Goal: Information Seeking & Learning: Learn about a topic

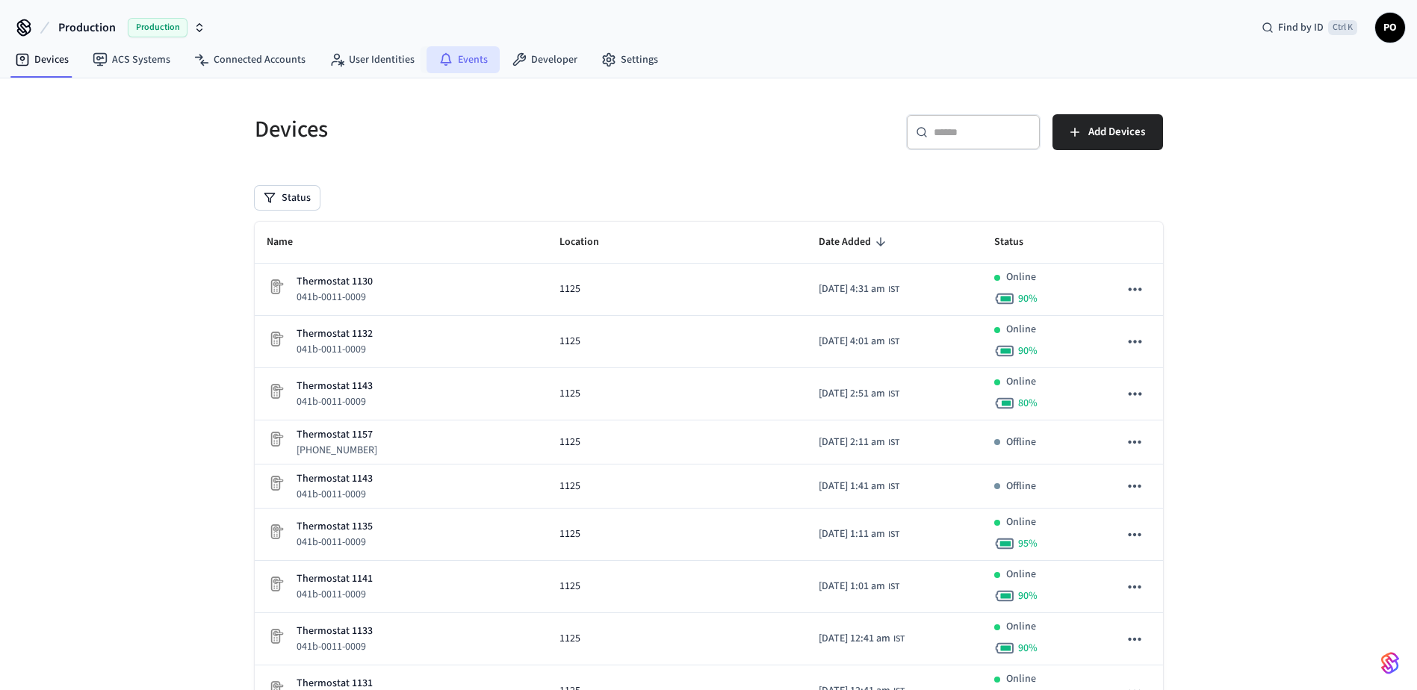
click at [473, 64] on link "Events" at bounding box center [462, 59] width 73 height 27
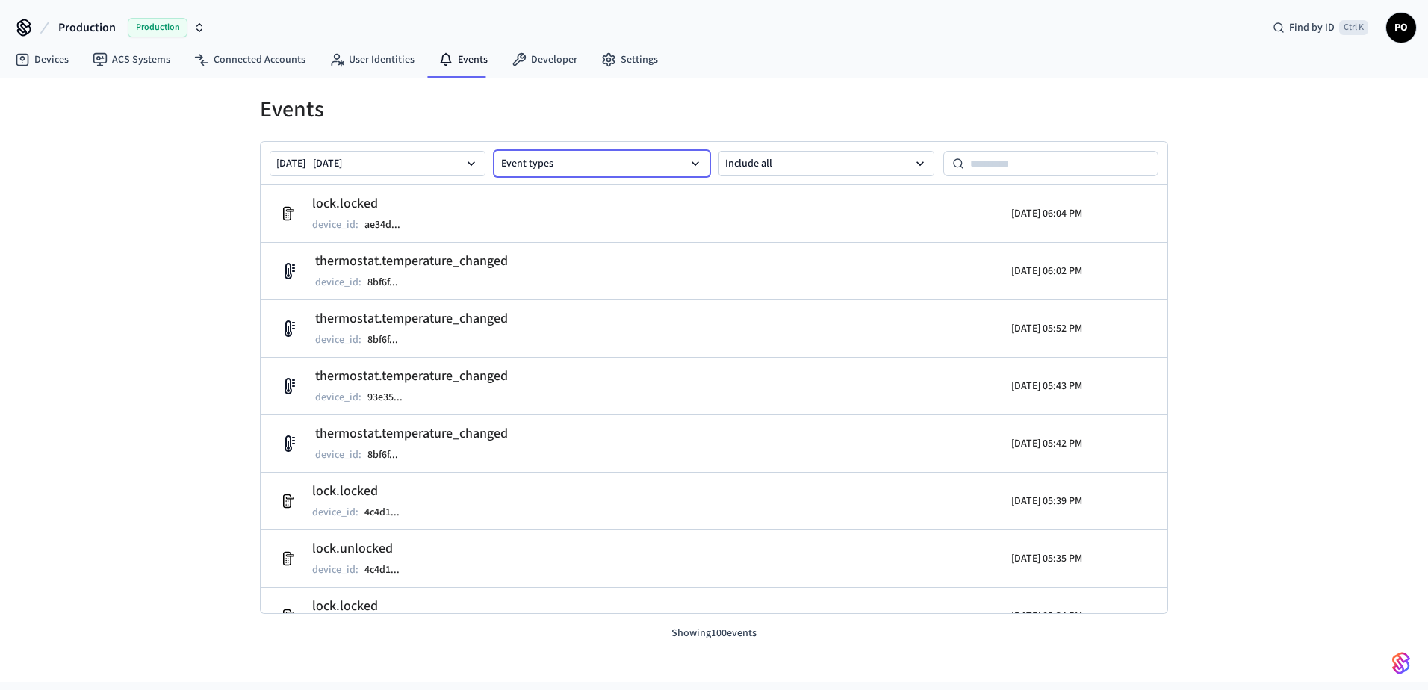
click at [559, 161] on button "Event types" at bounding box center [602, 163] width 216 height 25
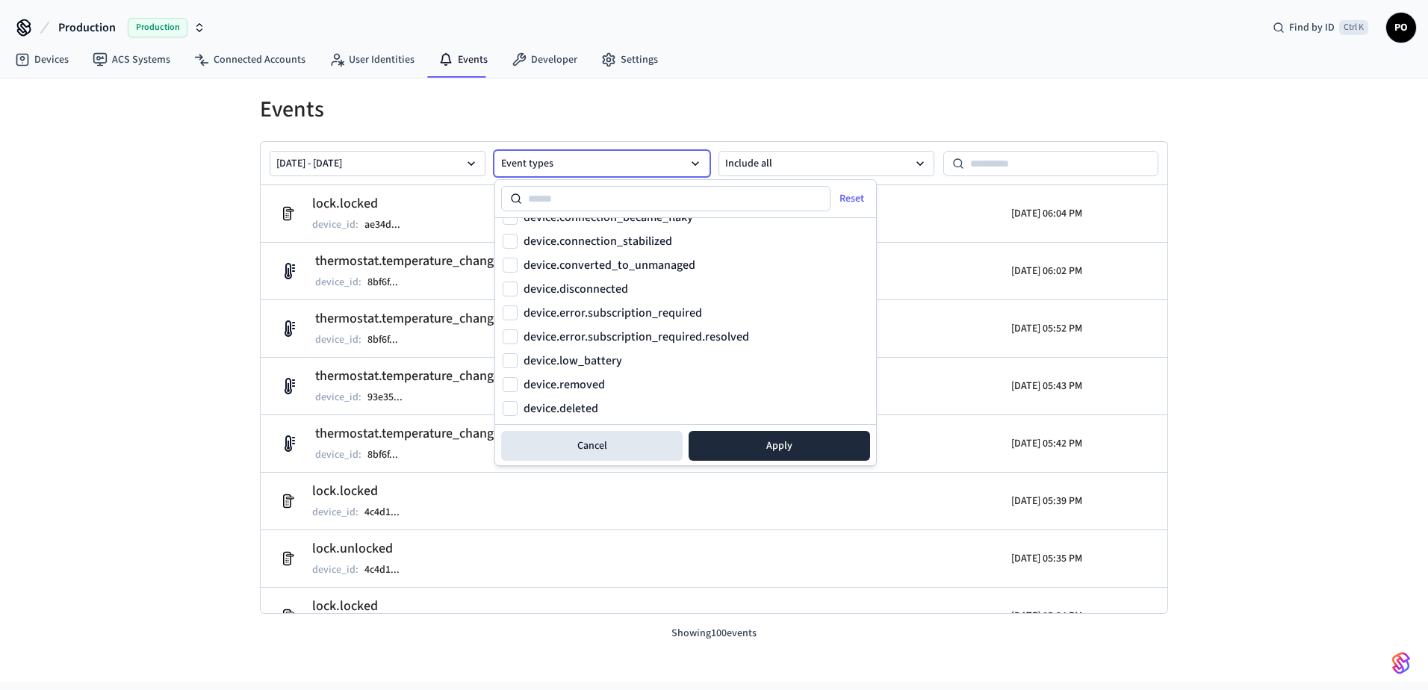
scroll to position [149, 0]
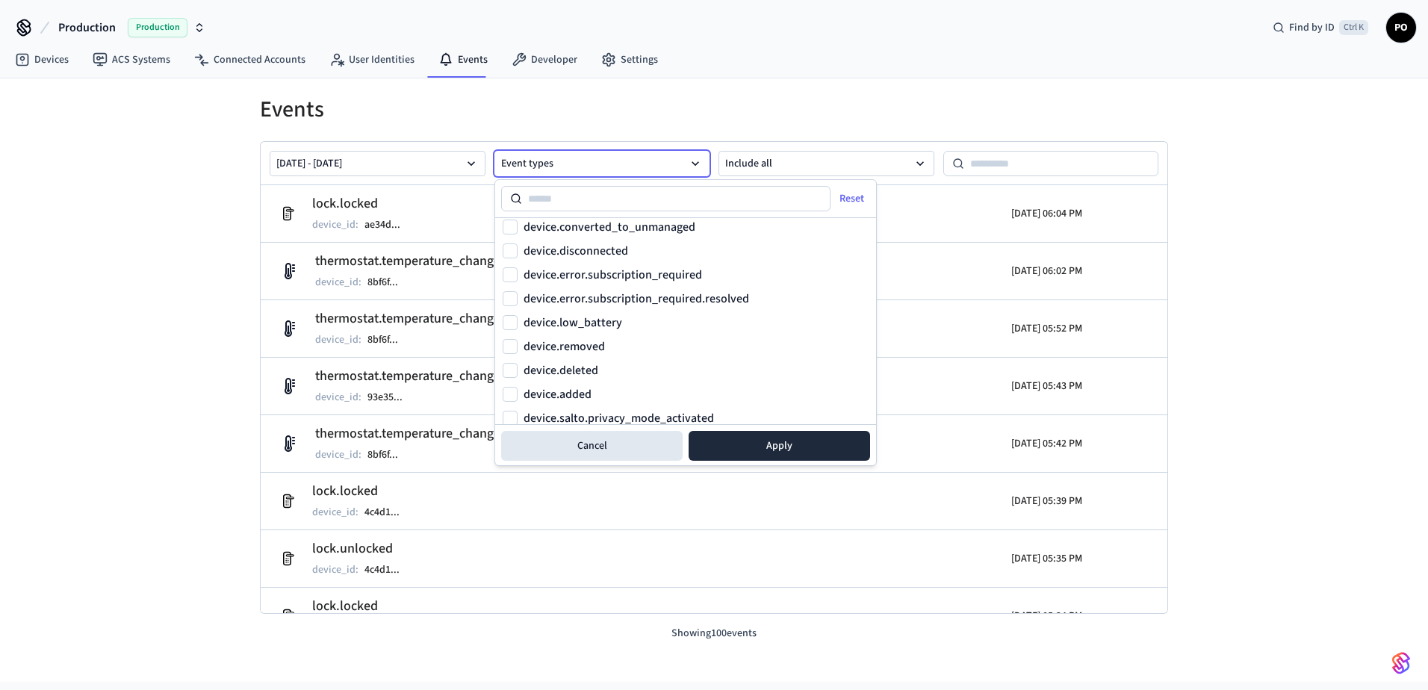
click at [568, 400] on label "device.added" at bounding box center [558, 394] width 68 height 12
click at [518, 400] on button "device.added" at bounding box center [510, 394] width 15 height 15
click at [588, 344] on label "device.removed" at bounding box center [564, 347] width 81 height 12
click at [518, 344] on button "device.removed" at bounding box center [510, 346] width 15 height 15
click at [588, 367] on label "device.deleted" at bounding box center [561, 370] width 75 height 12
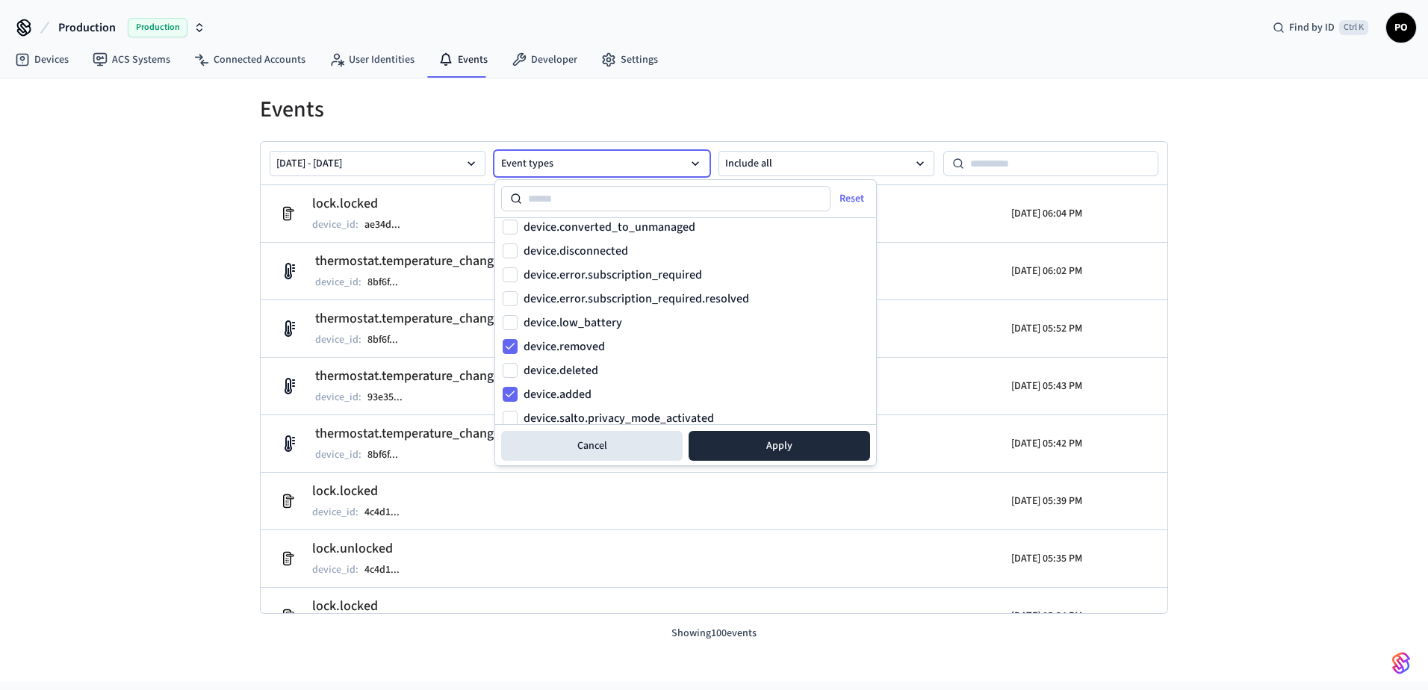
click at [518, 367] on button "device.deleted" at bounding box center [510, 370] width 15 height 15
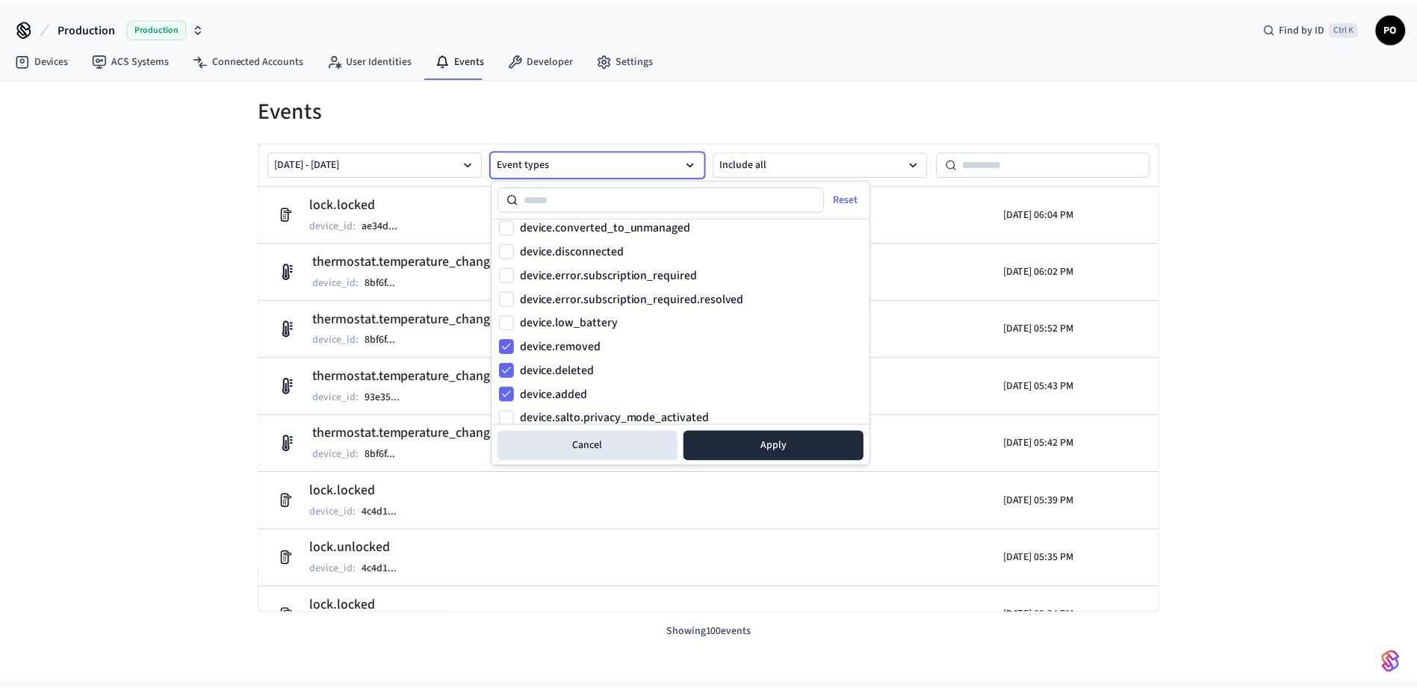
scroll to position [75, 0]
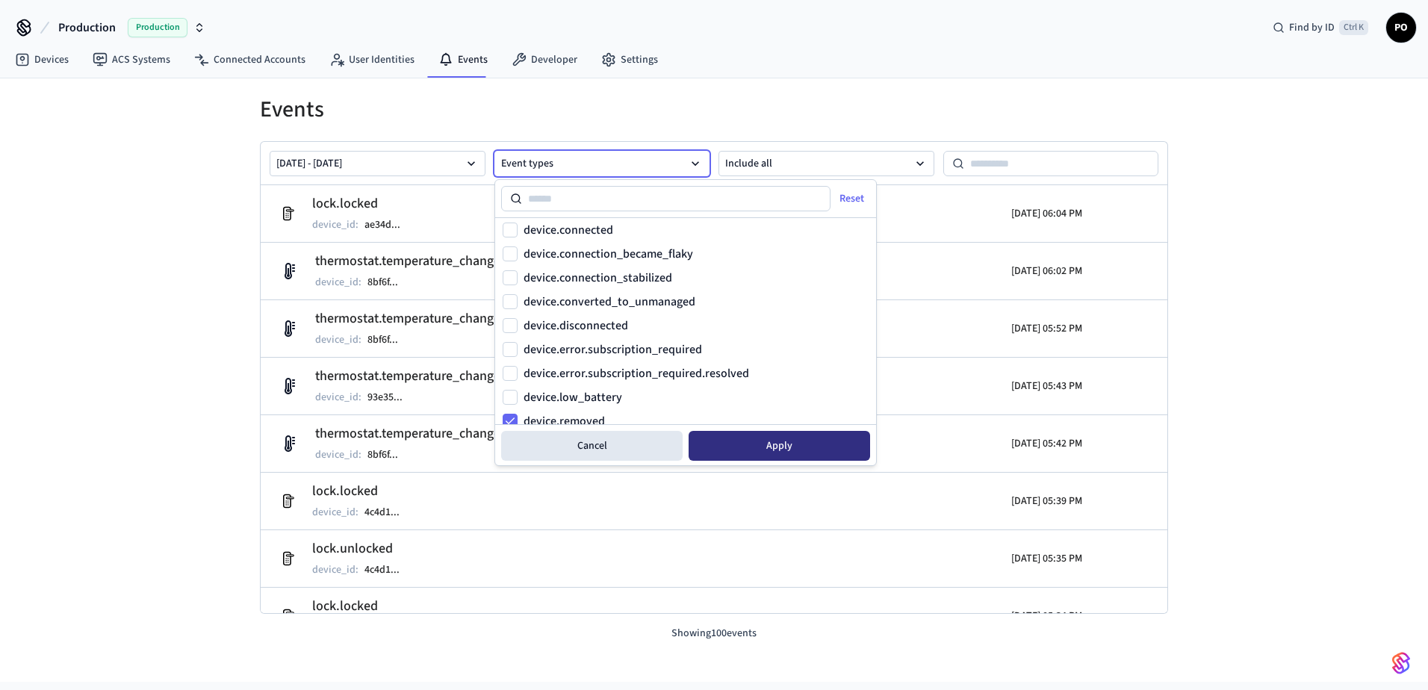
click at [740, 447] on button "Apply" at bounding box center [779, 446] width 181 height 30
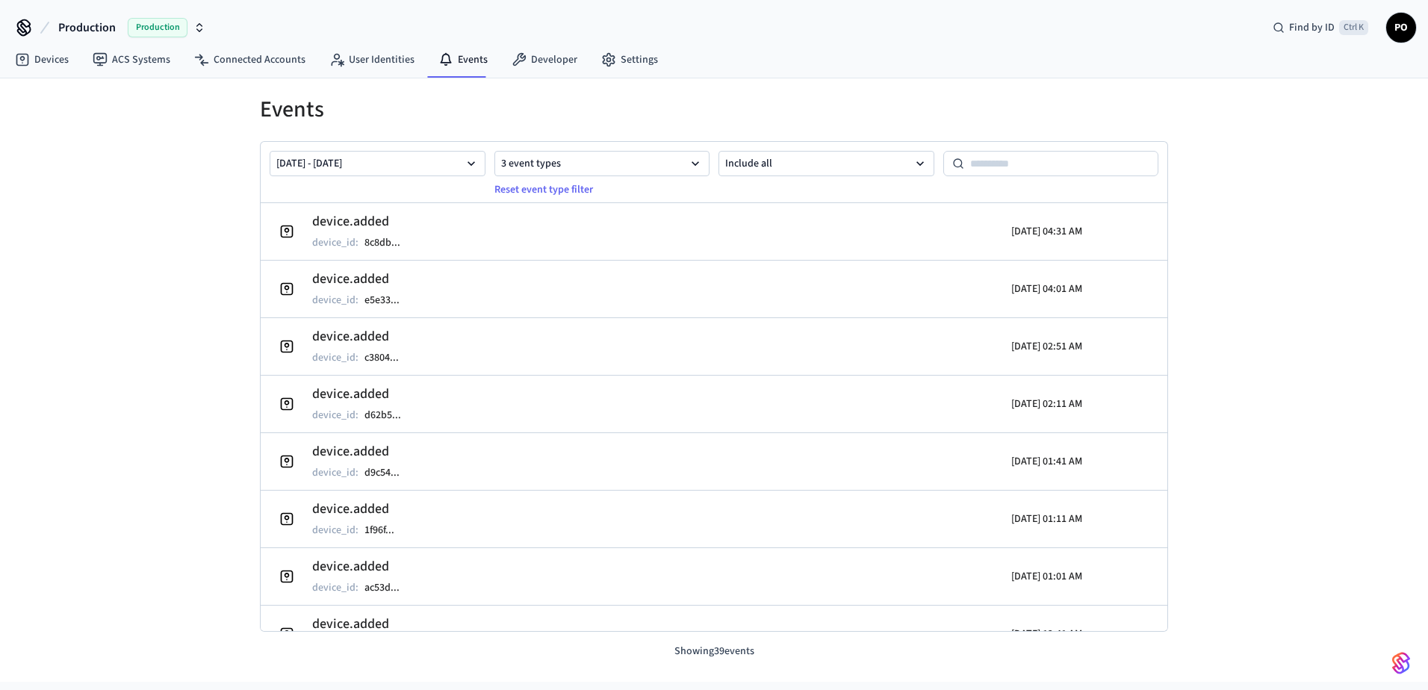
click at [128, 385] on div "Events [DATE] - [DATE] 3 event types Reset event type filter Include all device…" at bounding box center [714, 379] width 1428 height 603
drag, startPoint x: 142, startPoint y: 253, endPoint x: 255, endPoint y: 244, distance: 113.9
click at [143, 253] on div "Events [DATE] - [DATE] 3 event types Reset event type filter Include all device…" at bounding box center [714, 379] width 1428 height 603
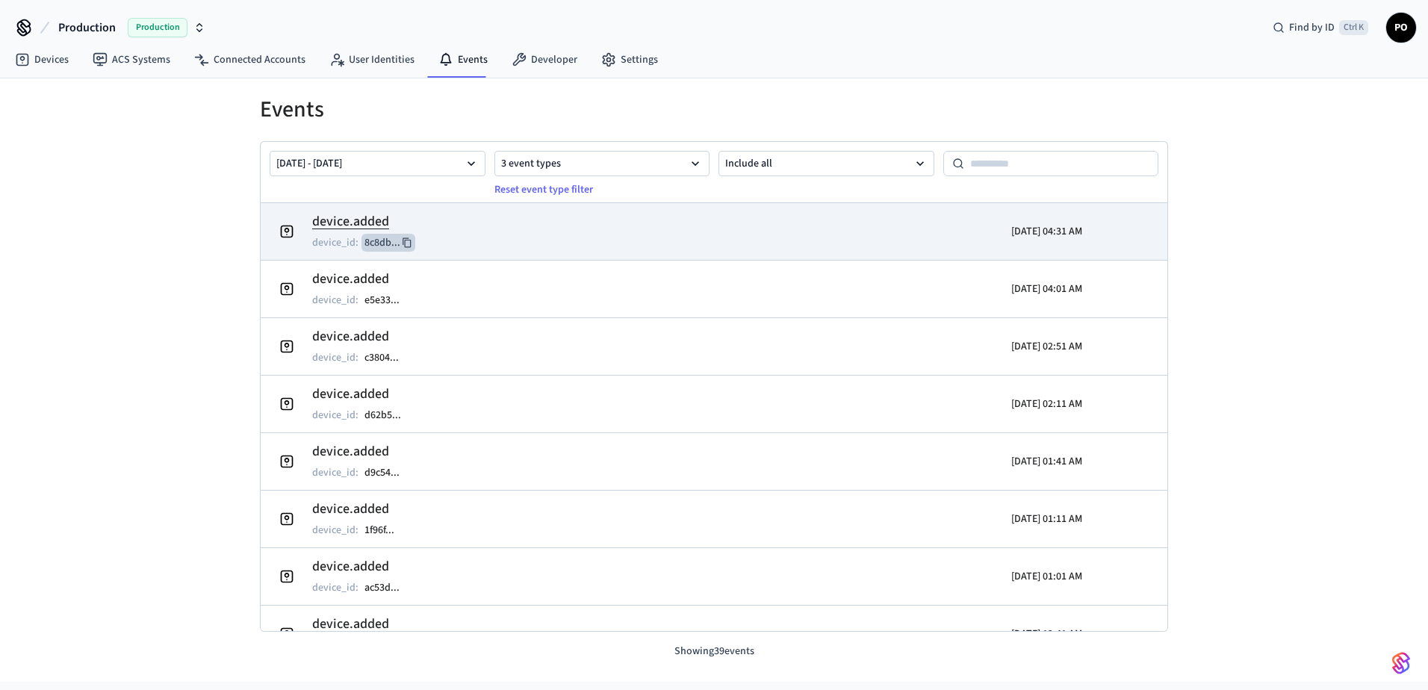
click at [404, 243] on icon at bounding box center [407, 242] width 10 height 10
click at [109, 232] on div "Events [DATE] - [DATE] 3 event types Reset event type filter Include all device…" at bounding box center [714, 379] width 1428 height 603
click at [43, 66] on link "Devices" at bounding box center [42, 59] width 78 height 27
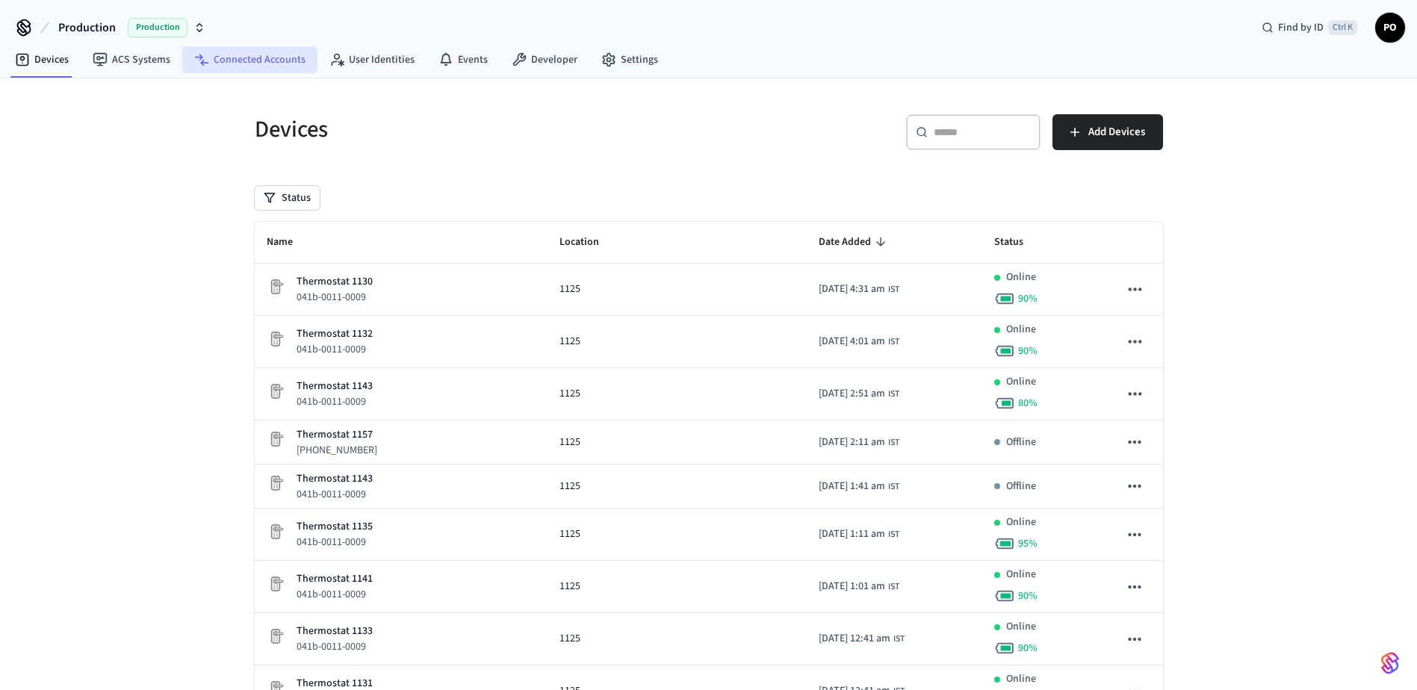
click at [223, 59] on link "Connected Accounts" at bounding box center [249, 59] width 135 height 27
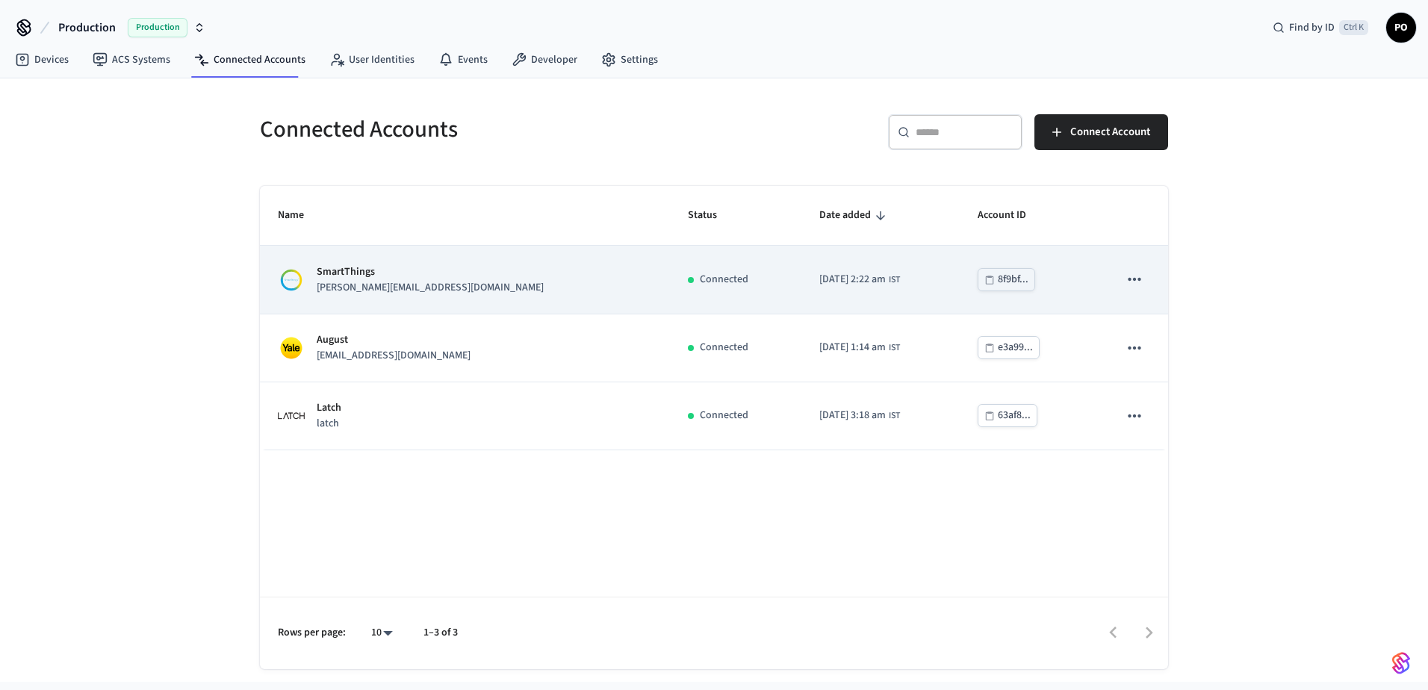
click at [417, 283] on p "[PERSON_NAME][EMAIL_ADDRESS][DOMAIN_NAME]" at bounding box center [430, 288] width 227 height 16
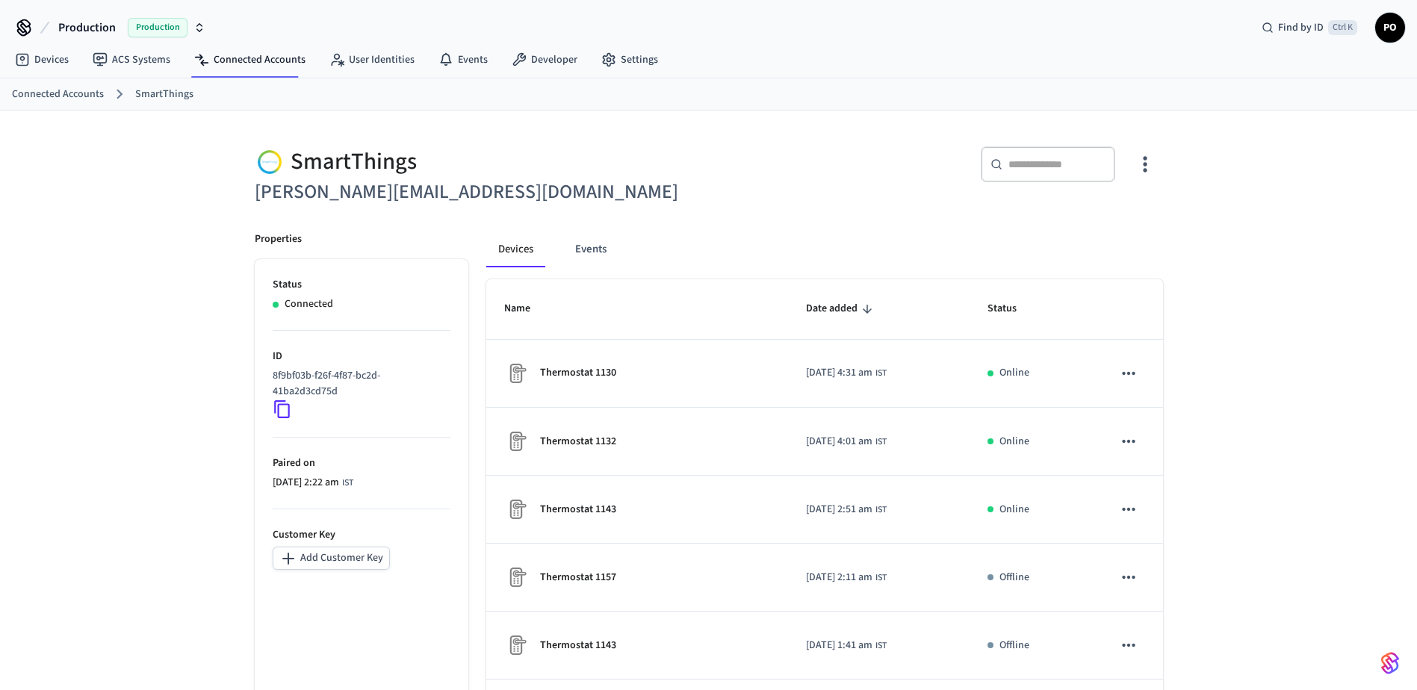
click at [1247, 320] on div "SmartThings [EMAIL_ADDRESS][DOMAIN_NAME] ​ ​ Properties Status Connected ID 8f9…" at bounding box center [708, 602] width 1417 height 982
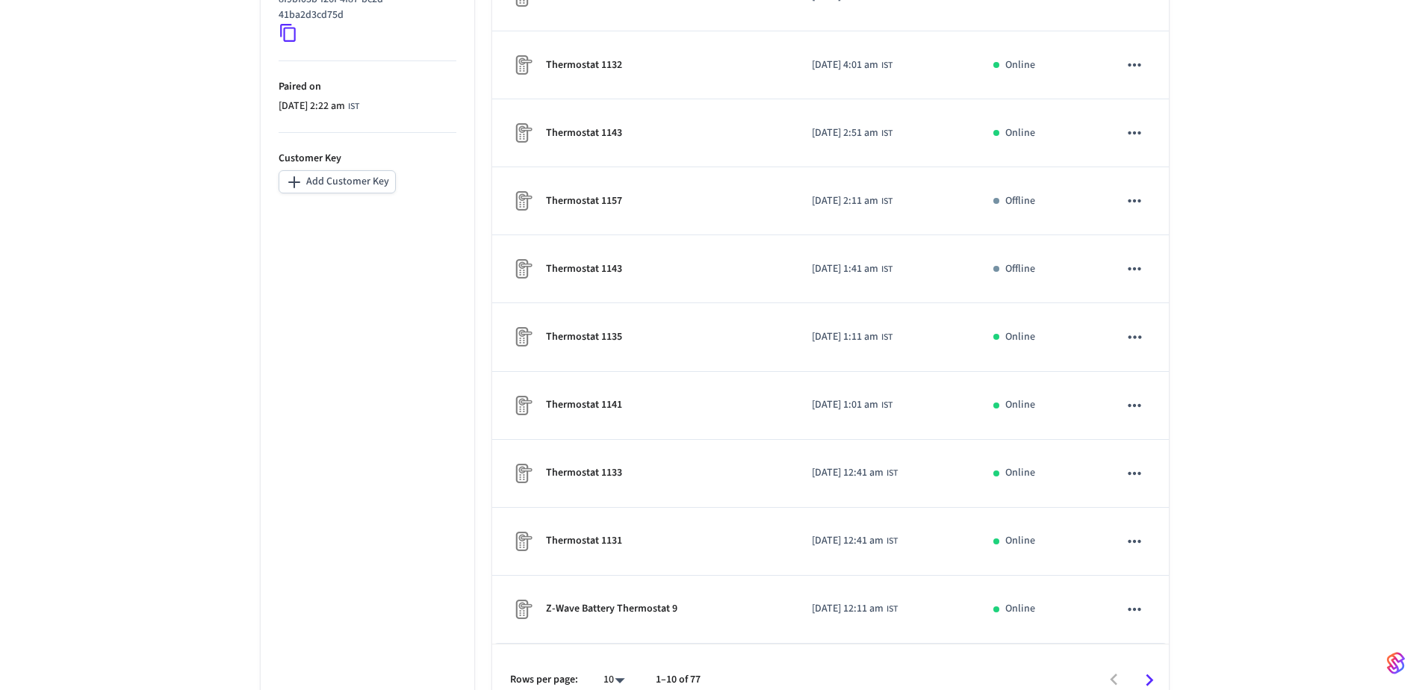
scroll to position [403, 0]
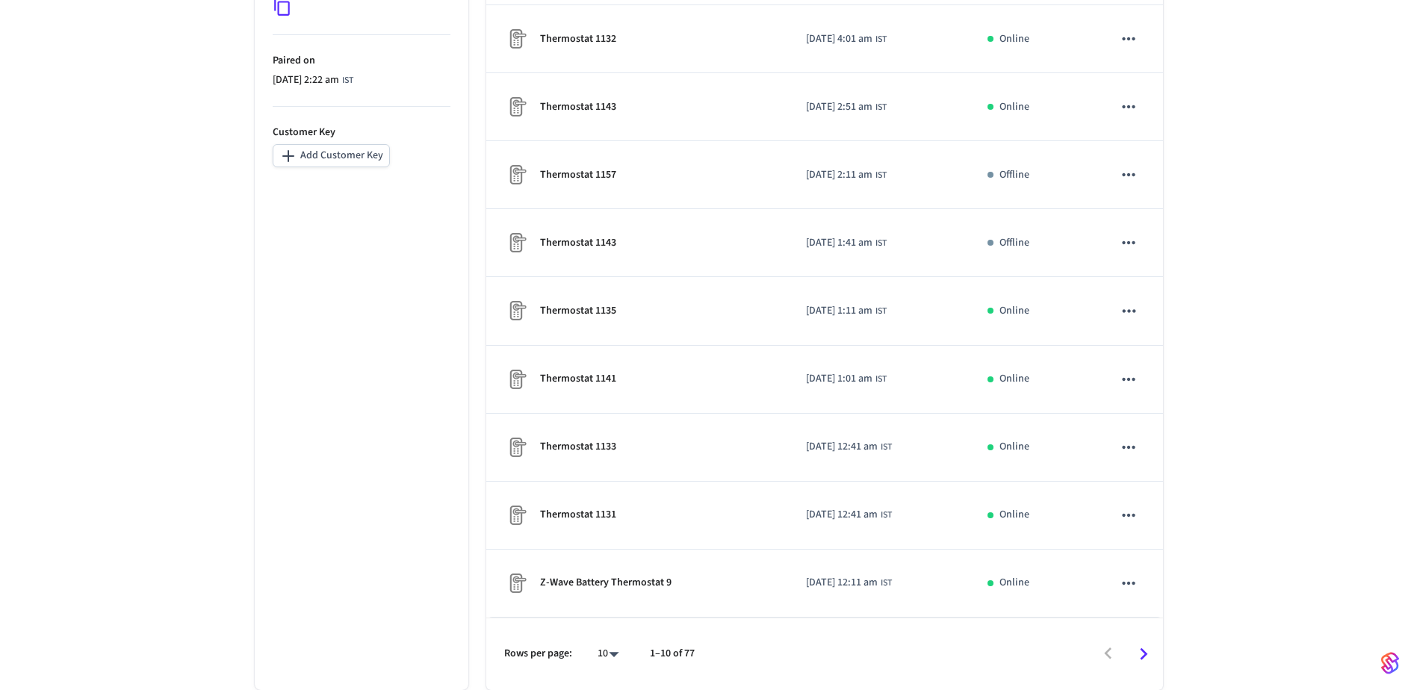
click at [609, 659] on body "Production Production Find by ID Ctrl K PO Devices ACS Systems Connected Accoun…" at bounding box center [708, 143] width 1417 height 1093
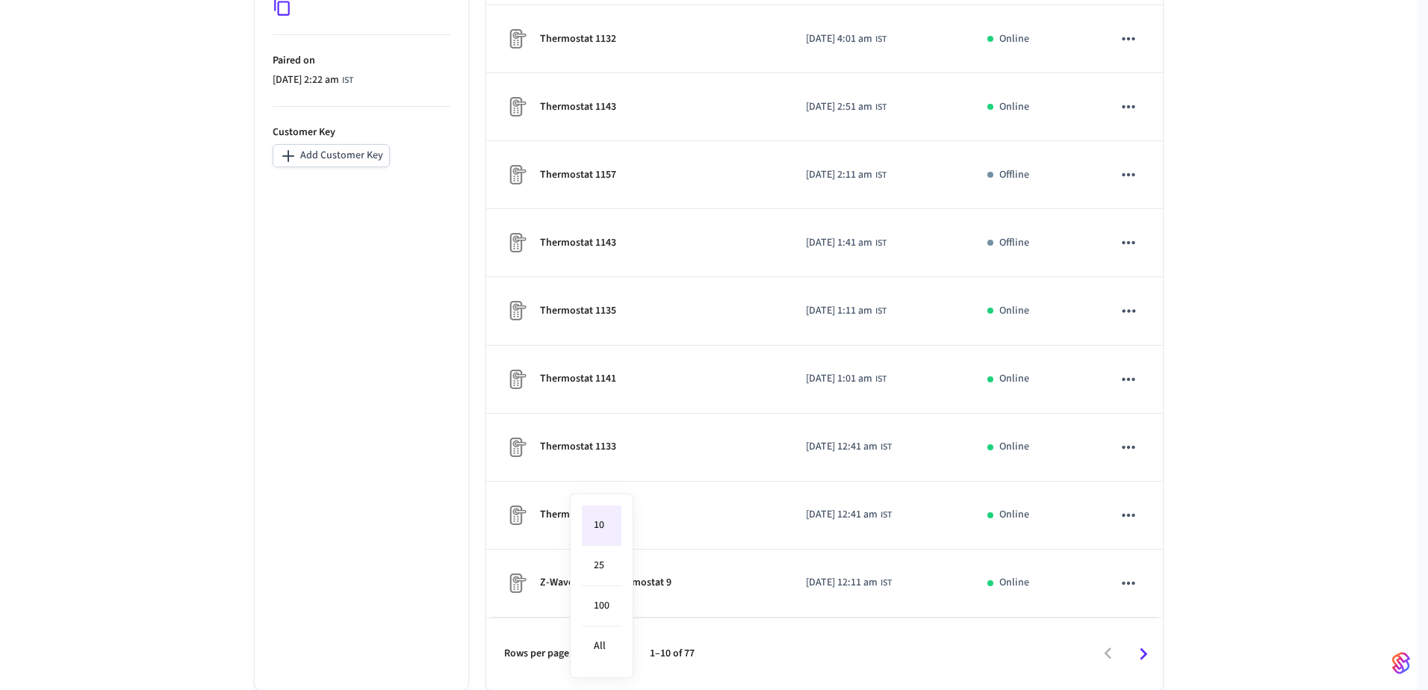
click at [618, 647] on li "All" at bounding box center [602, 647] width 40 height 40
type input "**"
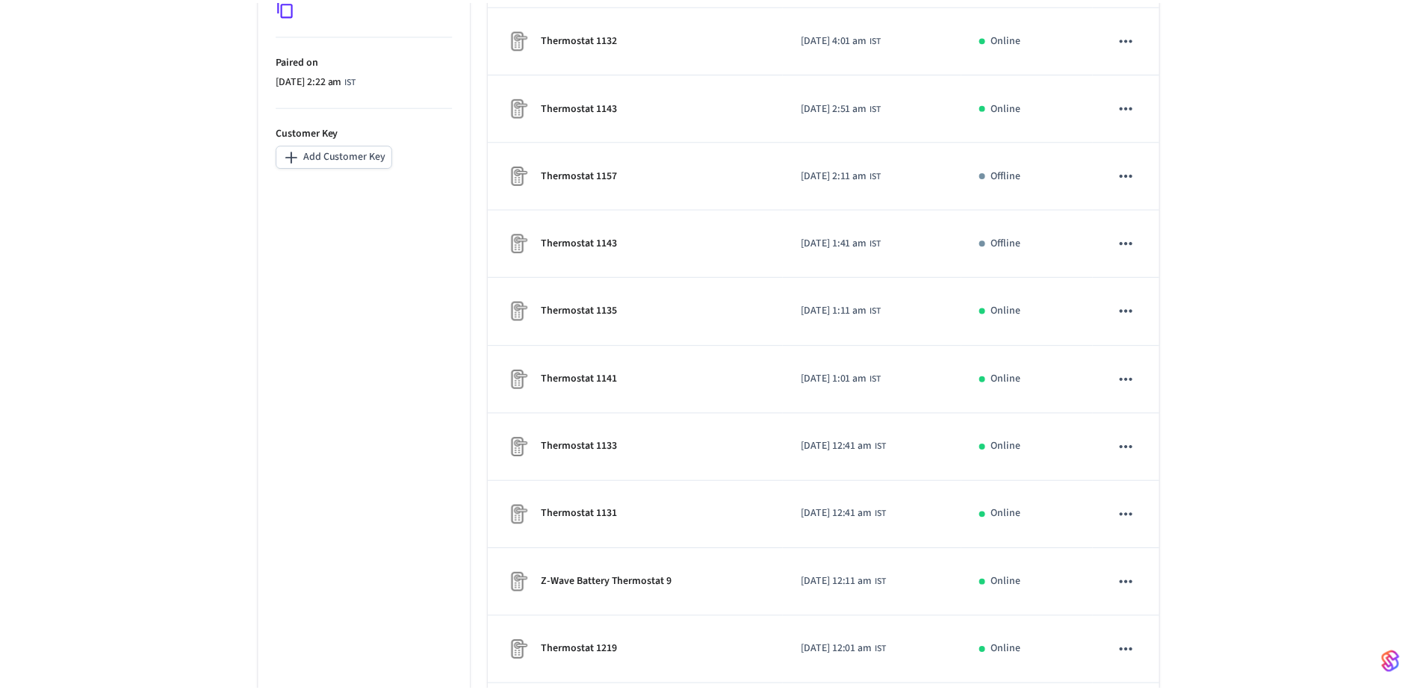
scroll to position [4961, 0]
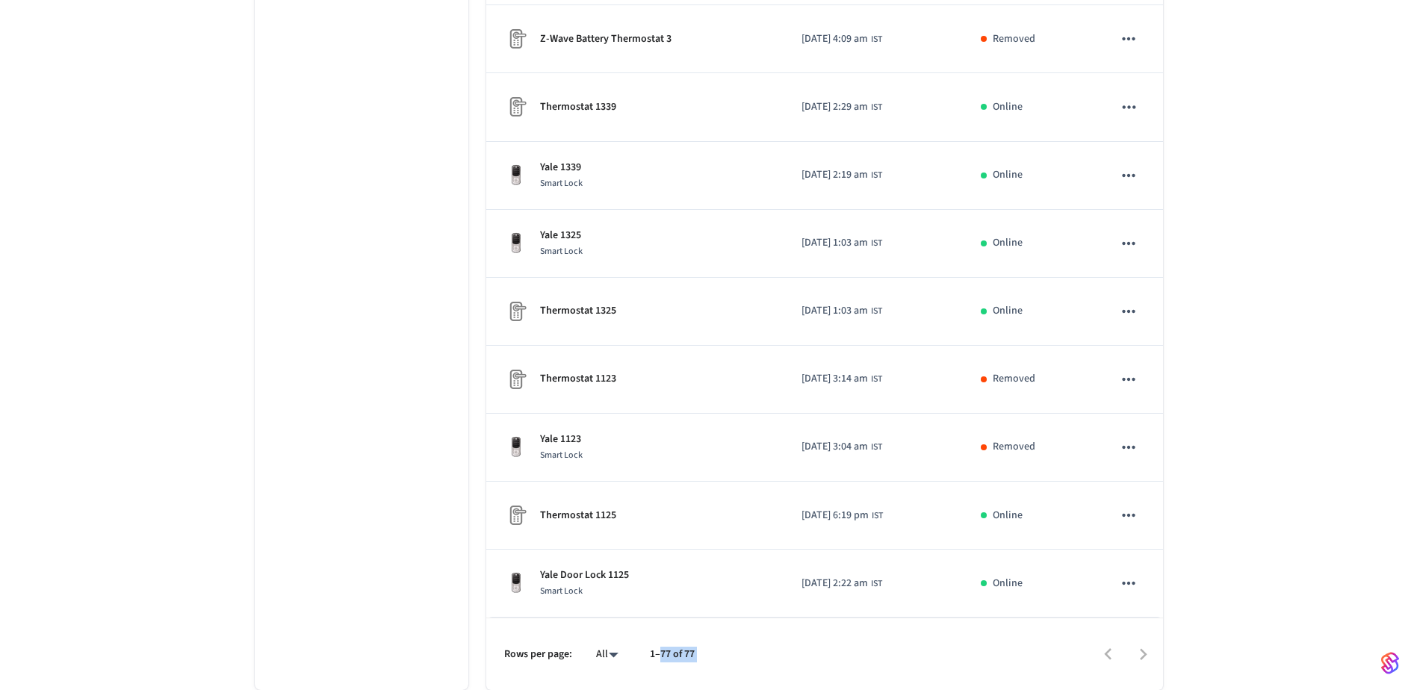
drag, startPoint x: 711, startPoint y: 659, endPoint x: 659, endPoint y: 659, distance: 51.5
click at [659, 659] on div "Rows per page: All ** 1–77 of 77" at bounding box center [824, 654] width 677 height 72
